Goal: Transaction & Acquisition: Purchase product/service

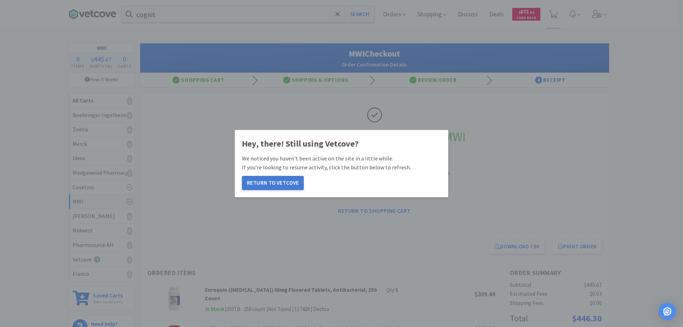
click at [286, 183] on button "Return to Vetcove" at bounding box center [273, 183] width 62 height 14
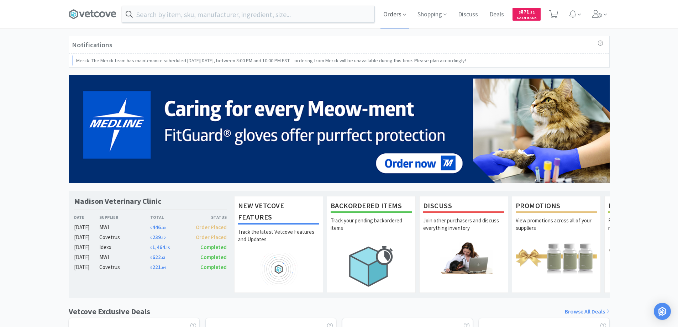
click at [393, 15] on span "Orders" at bounding box center [394, 14] width 28 height 28
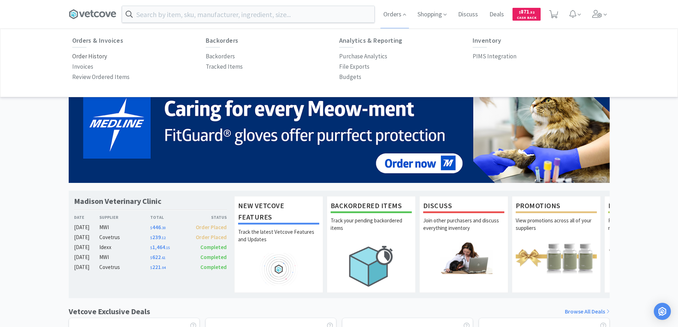
click at [101, 57] on p "Order History" at bounding box center [89, 57] width 35 height 10
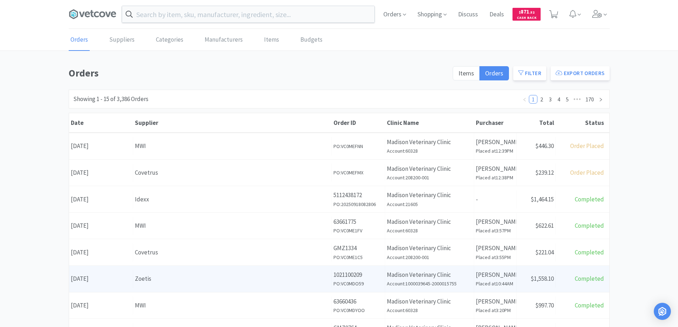
click at [189, 285] on div "Supplier Zoetis" at bounding box center [232, 279] width 199 height 18
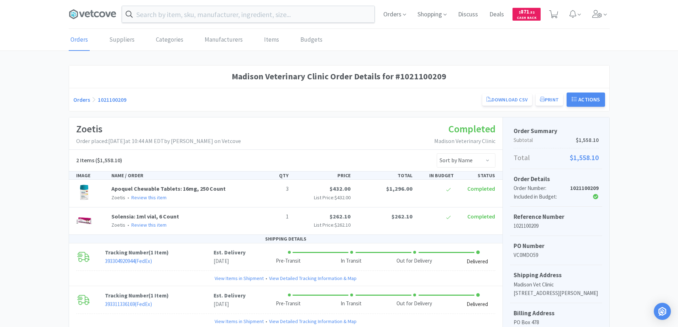
click at [78, 98] on link "Orders" at bounding box center [81, 99] width 17 height 7
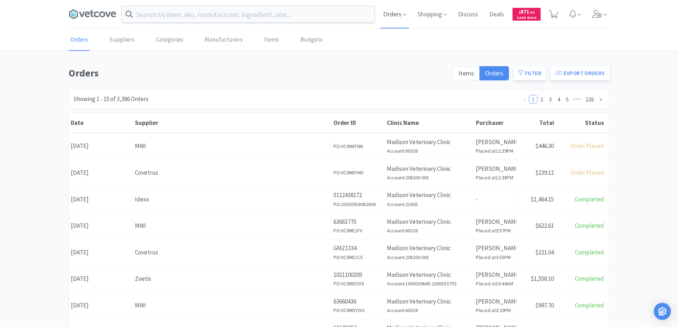
click at [392, 14] on span "Orders" at bounding box center [394, 14] width 28 height 28
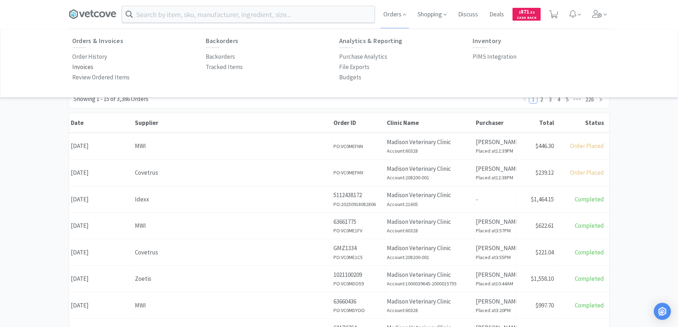
click at [83, 68] on p "Invoices" at bounding box center [82, 67] width 21 height 10
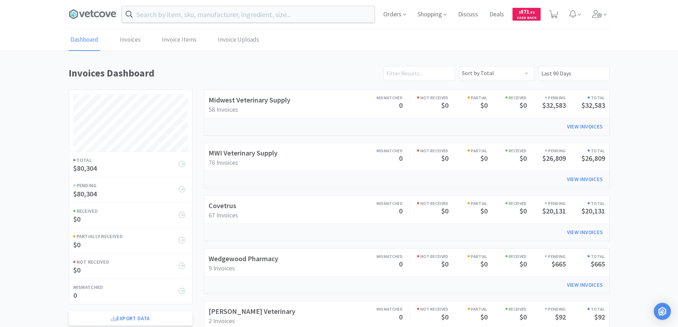
scroll to position [342, 541]
click at [132, 40] on link "Invoices" at bounding box center [130, 40] width 25 height 22
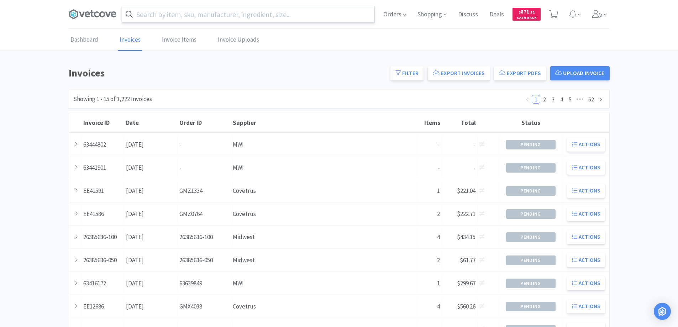
click at [164, 12] on input "text" at bounding box center [248, 14] width 252 height 16
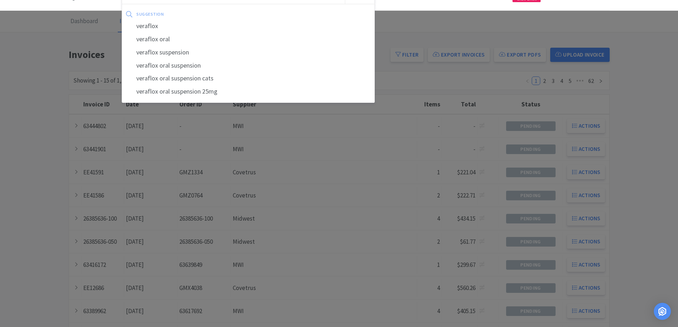
scroll to position [36, 0]
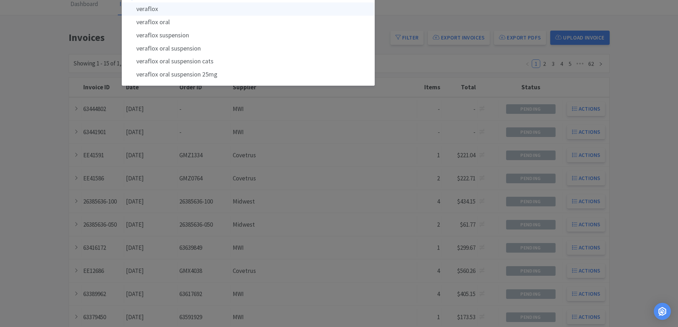
type input "veraflox"
click at [145, 8] on div "veraflox" at bounding box center [248, 8] width 252 height 13
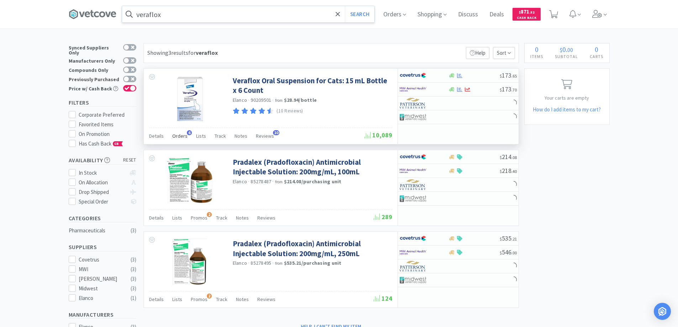
click at [188, 133] on span "6" at bounding box center [189, 132] width 5 height 5
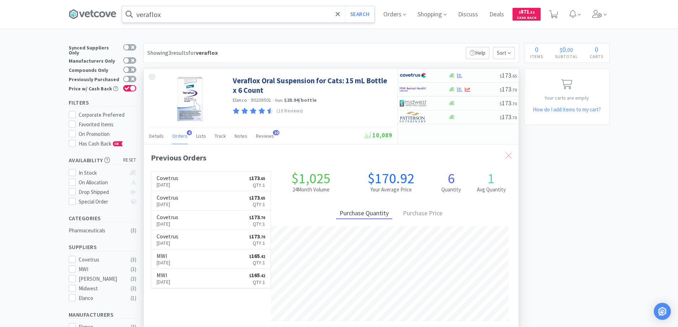
scroll to position [184, 375]
click at [507, 155] on icon at bounding box center [509, 156] width 6 height 6
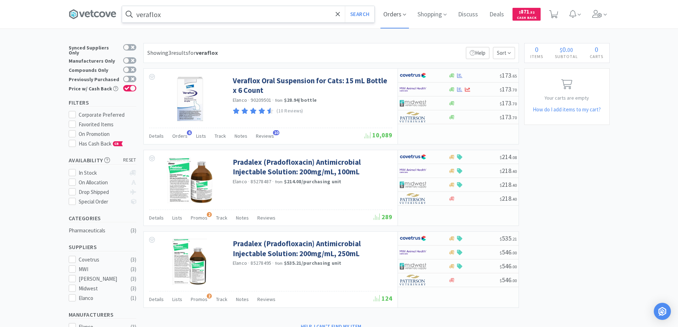
click at [393, 14] on span "Orders" at bounding box center [394, 14] width 28 height 28
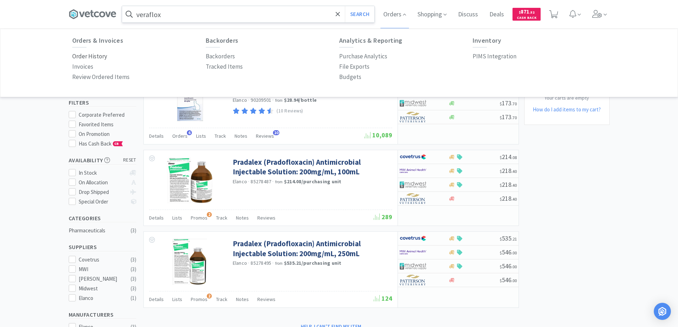
click at [100, 55] on p "Order History" at bounding box center [89, 57] width 35 height 10
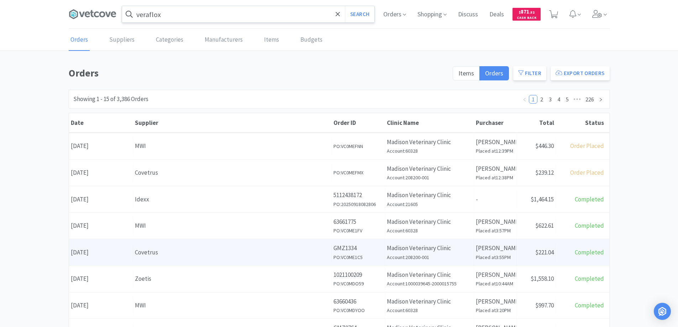
click at [178, 255] on div "Covetrus" at bounding box center [232, 253] width 195 height 10
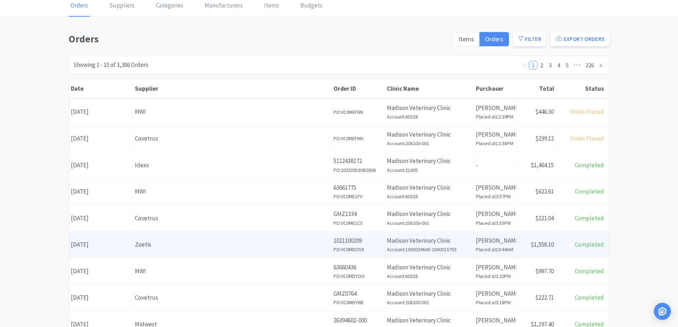
scroll to position [71, 0]
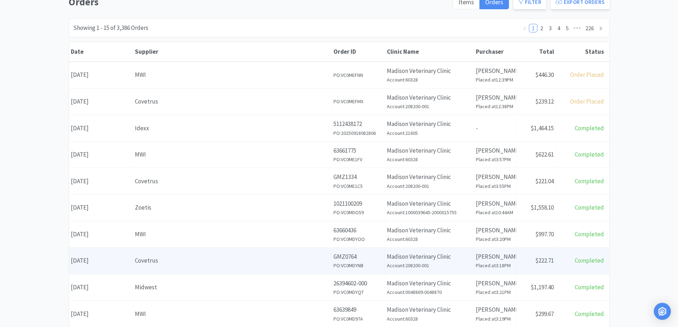
click at [178, 269] on div "Supplier Covetrus" at bounding box center [232, 261] width 199 height 18
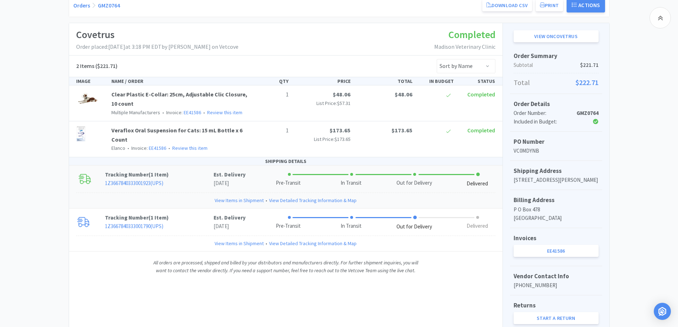
scroll to position [107, 0]
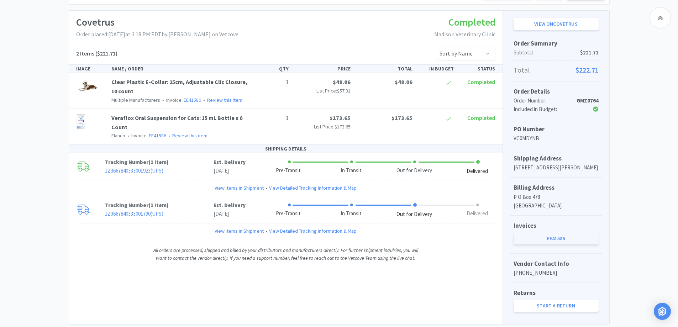
click at [553, 244] on link "EE41586" at bounding box center [555, 238] width 85 height 12
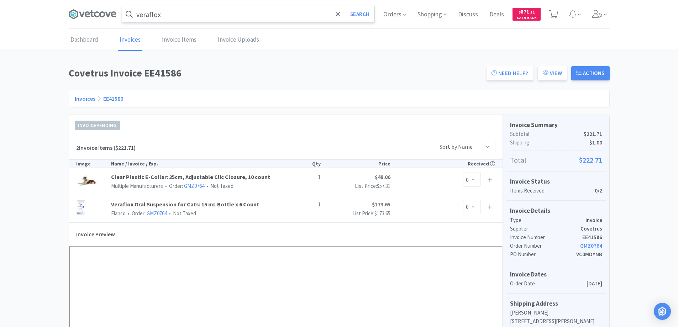
click at [81, 99] on link "Invoices" at bounding box center [85, 98] width 21 height 7
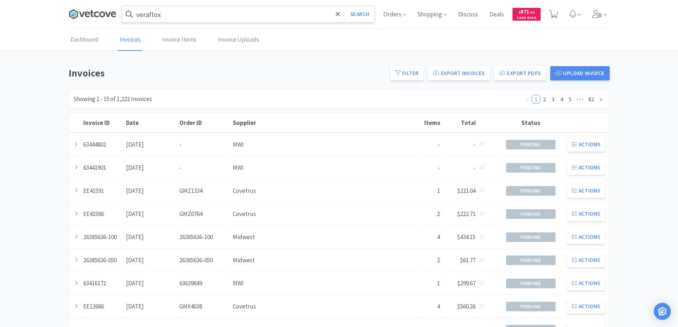
click at [88, 14] on icon at bounding box center [87, 14] width 5 height 6
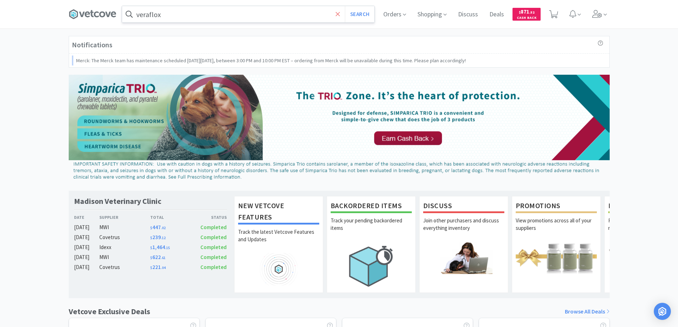
click at [336, 14] on icon at bounding box center [338, 14] width 5 height 7
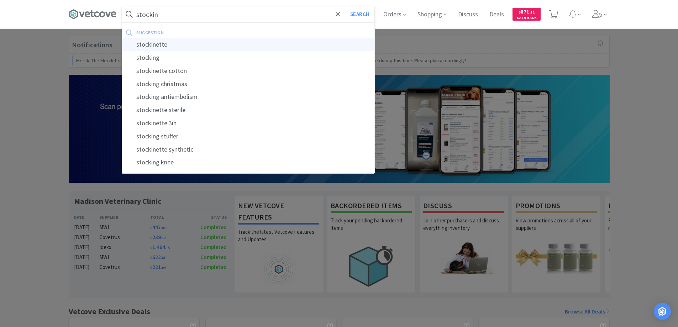
click at [147, 42] on div "stockinette" at bounding box center [248, 44] width 252 height 13
type input "stockinette"
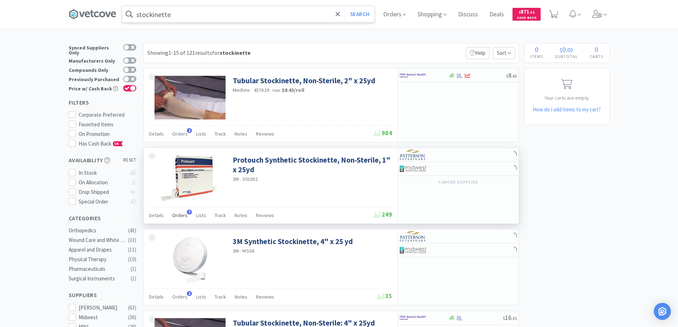
click at [187, 211] on span "7" at bounding box center [189, 212] width 5 height 5
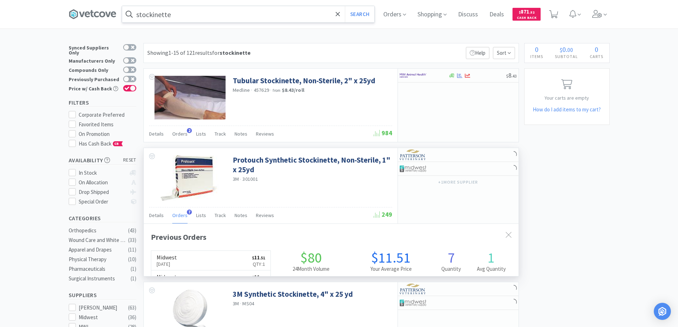
scroll to position [184, 375]
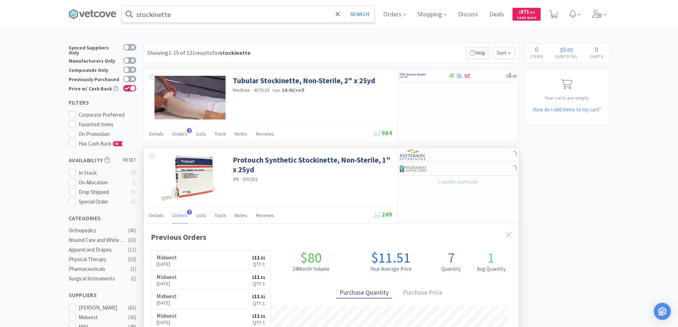
click at [187, 211] on span "7" at bounding box center [189, 212] width 5 height 5
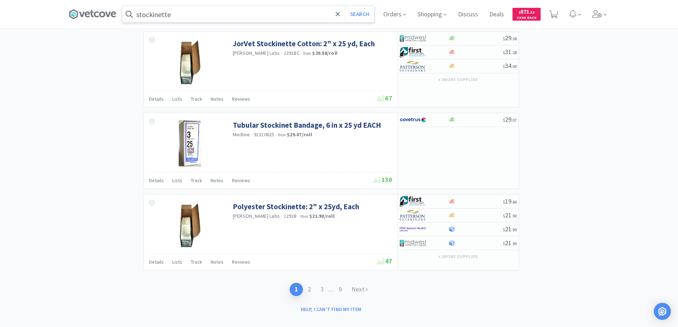
scroll to position [1016, 0]
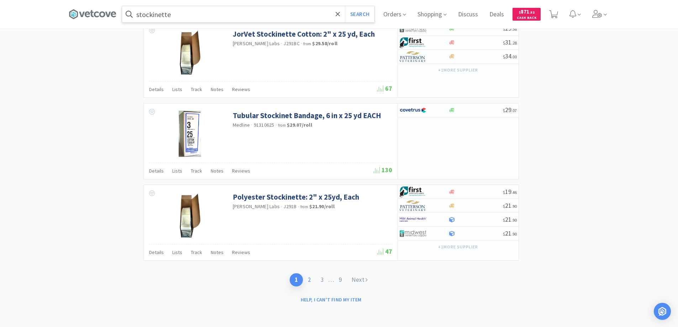
click at [310, 278] on link "2" at bounding box center [309, 279] width 13 height 13
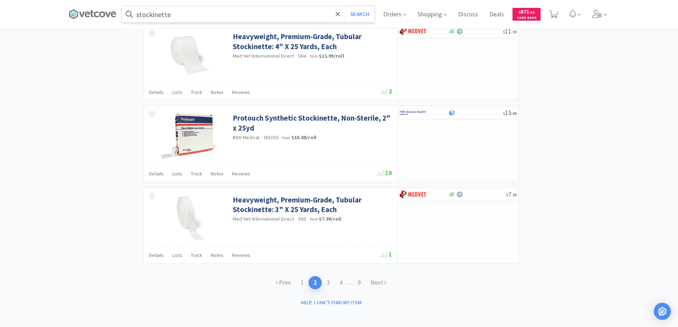
scroll to position [1025, 0]
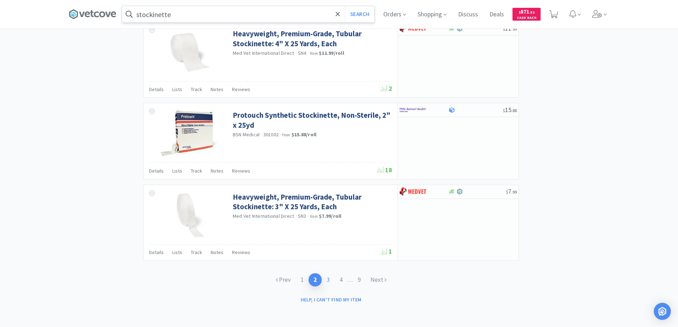
click at [324, 279] on link "3" at bounding box center [328, 279] width 13 height 13
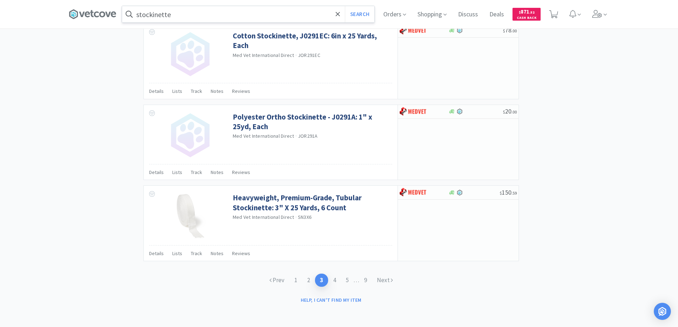
scroll to position [1021, 0]
click at [333, 278] on link "4" at bounding box center [334, 279] width 13 height 13
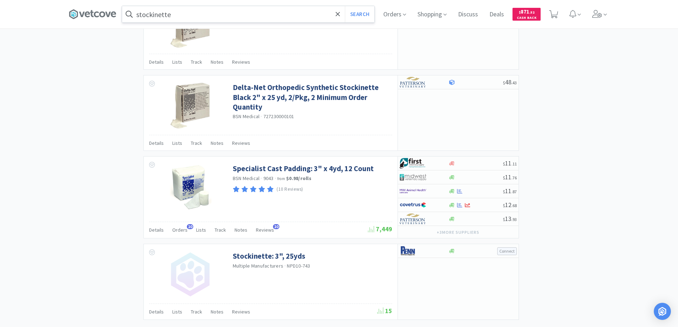
scroll to position [1028, 0]
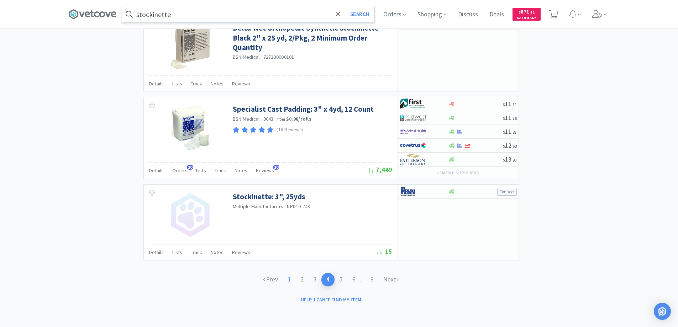
click at [289, 279] on link "1" at bounding box center [289, 279] width 13 height 13
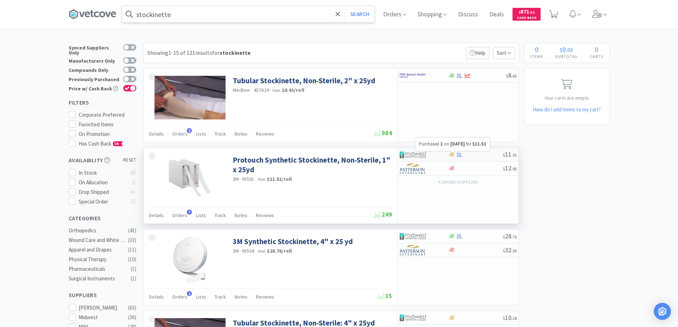
click at [457, 152] on icon at bounding box center [459, 154] width 5 height 5
select select "1"
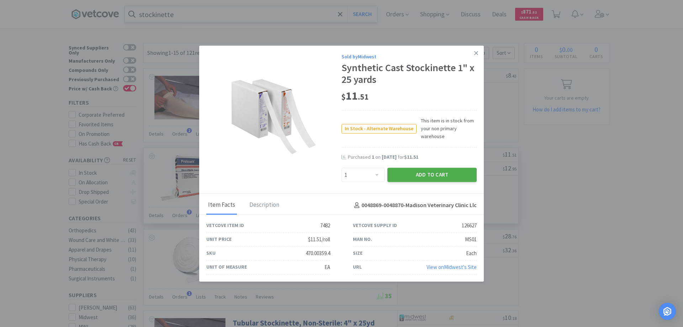
click at [415, 176] on button "Add to Cart" at bounding box center [431, 175] width 89 height 14
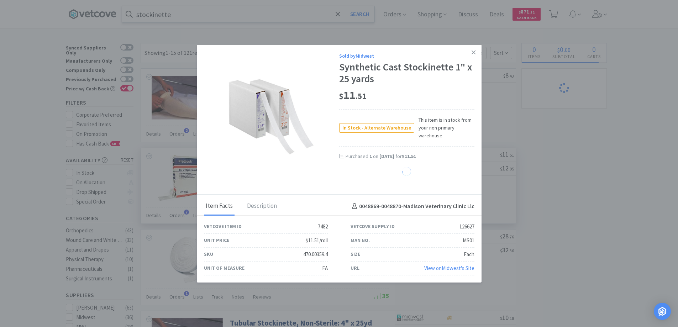
select select "1"
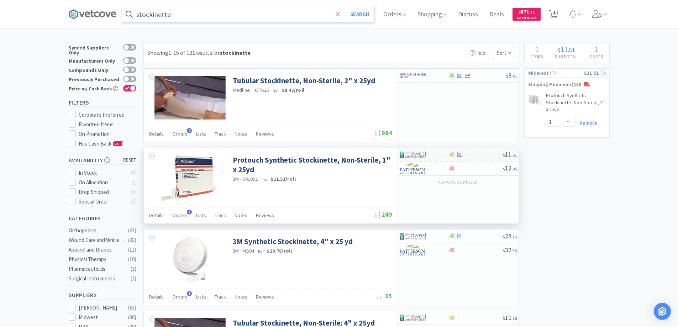
click at [340, 15] on icon at bounding box center [338, 14] width 5 height 7
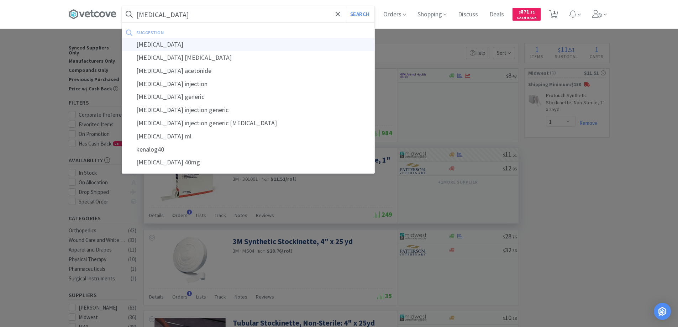
type input "kenalog"
click at [154, 44] on div "kenalog" at bounding box center [248, 44] width 252 height 13
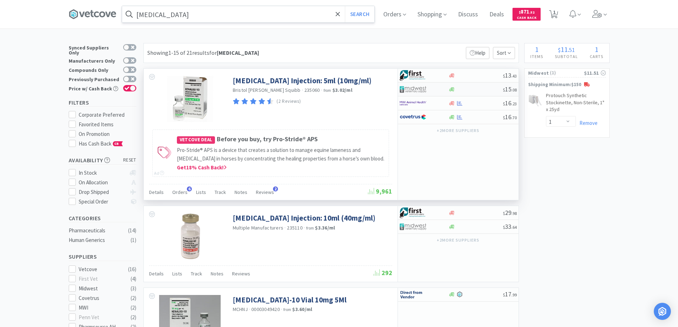
click at [433, 90] on div at bounding box center [419, 89] width 39 height 12
select select "1"
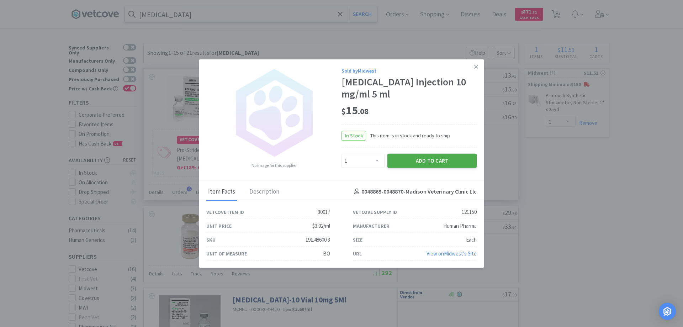
click at [423, 160] on button "Add to Cart" at bounding box center [431, 161] width 89 height 14
select select "1"
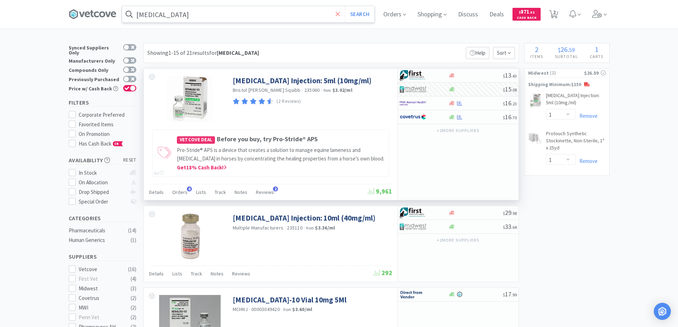
click at [339, 12] on icon at bounding box center [338, 14] width 5 height 7
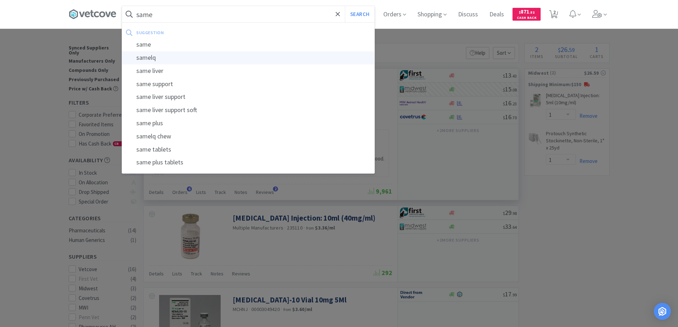
click at [149, 57] on div "samelq" at bounding box center [248, 57] width 252 height 13
type input "samelq"
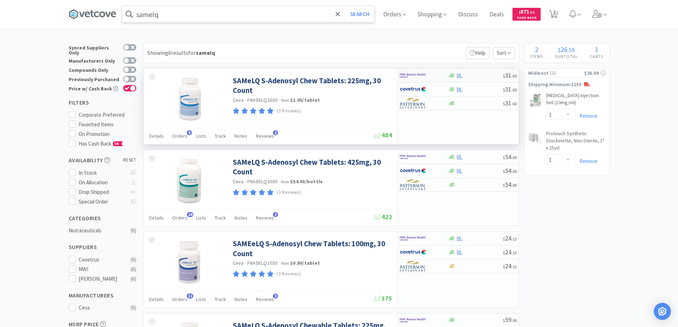
click at [435, 75] on div at bounding box center [419, 75] width 39 height 12
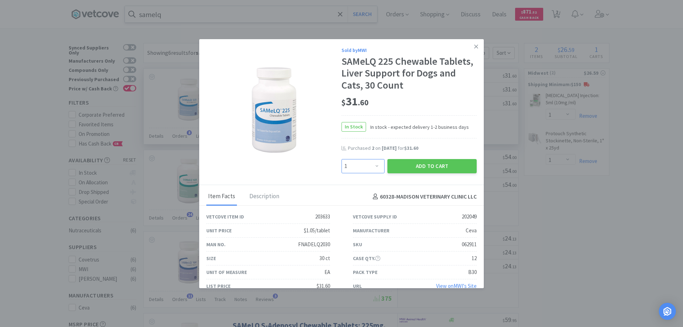
click at [373, 164] on select "Enter Quantity 1 2 3 4 5 6 7 8 9 10 11 12 13 14 15 16 17 18 19 20 Enter Quantity" at bounding box center [363, 166] width 43 height 14
select select "2"
click at [342, 159] on select "Enter Quantity 1 2 3 4 5 6 7 8 9 10 11 12 13 14 15 16 17 18 19 20 Enter Quantity" at bounding box center [363, 166] width 43 height 14
click at [415, 167] on button "Add to Cart" at bounding box center [431, 166] width 89 height 14
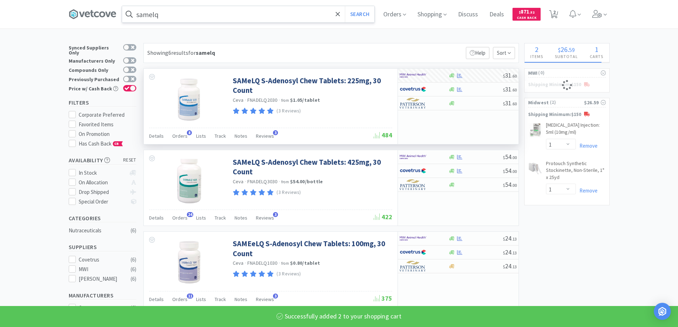
select select "2"
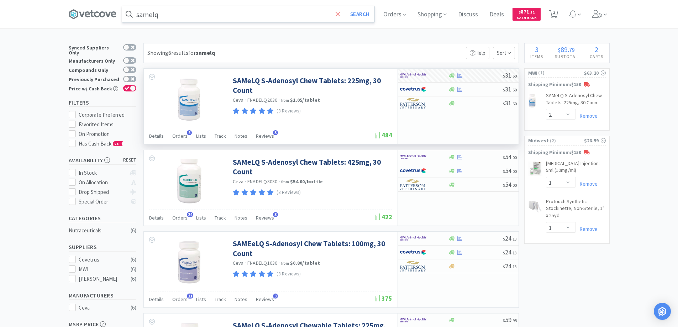
click at [339, 12] on icon at bounding box center [338, 14] width 5 height 7
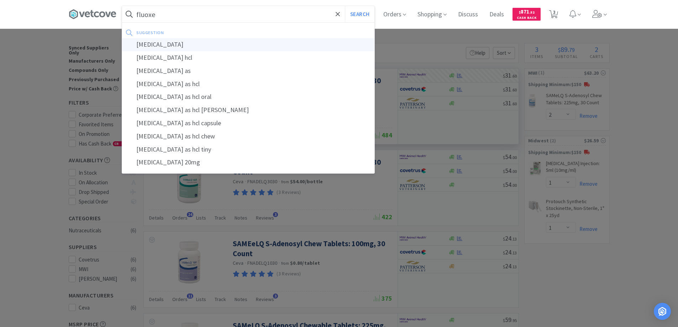
click at [152, 47] on div "fluoxetine" at bounding box center [248, 44] width 252 height 13
type input "fluoxetine"
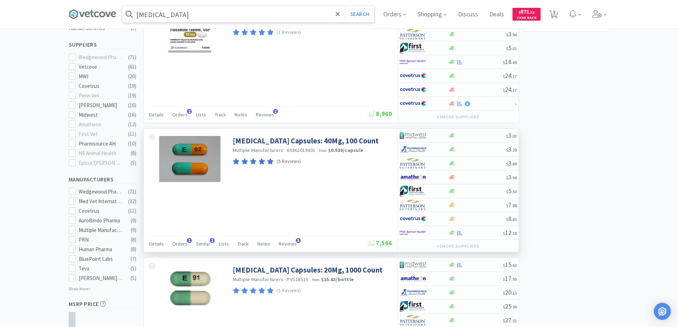
scroll to position [213, 0]
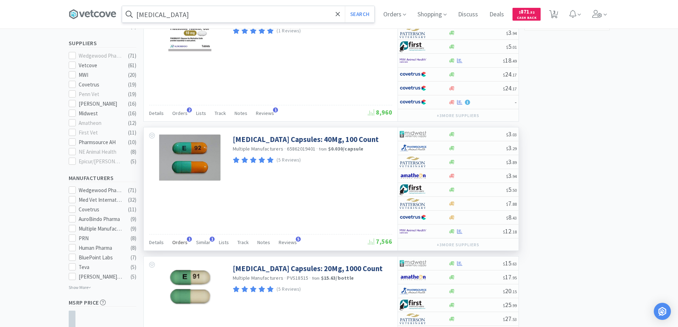
click at [188, 239] on span "1" at bounding box center [189, 239] width 5 height 5
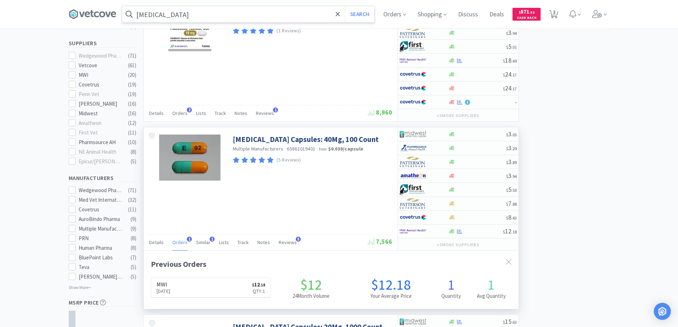
scroll to position [184, 375]
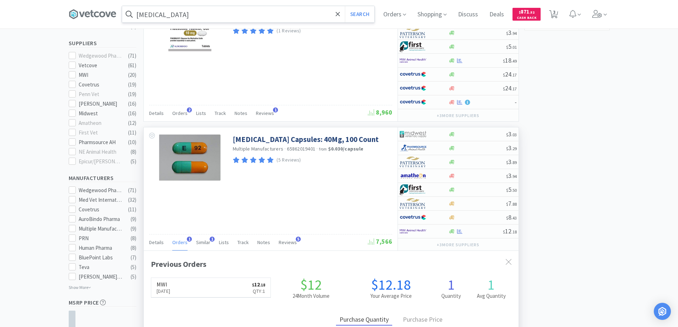
click at [188, 239] on span "1" at bounding box center [189, 239] width 5 height 5
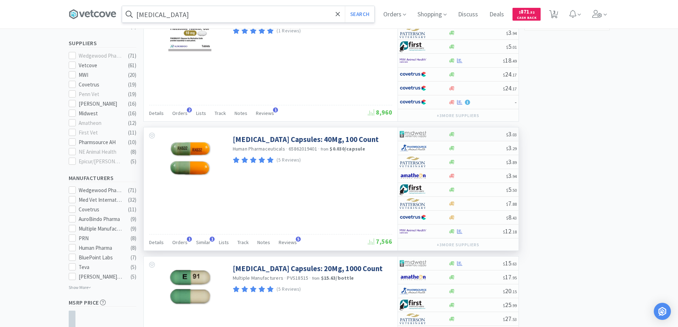
click at [432, 135] on div at bounding box center [419, 134] width 39 height 12
select select "1"
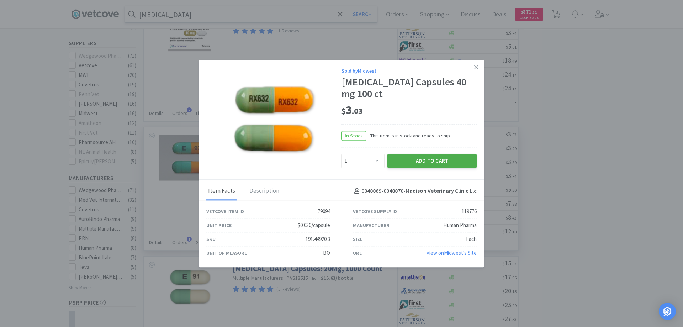
click at [418, 160] on button "Add to Cart" at bounding box center [431, 161] width 89 height 14
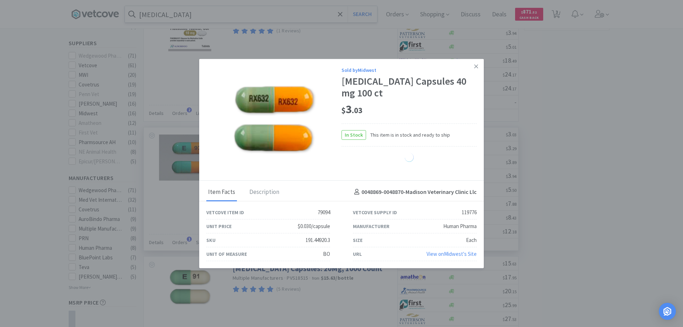
select select "1"
